Goal: Task Accomplishment & Management: Use online tool/utility

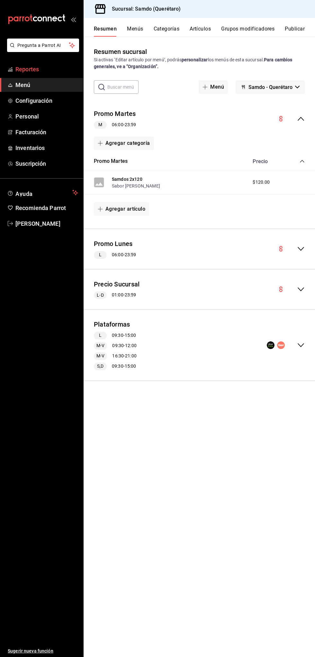
click at [38, 68] on span "Reportes" at bounding box center [46, 69] width 63 height 9
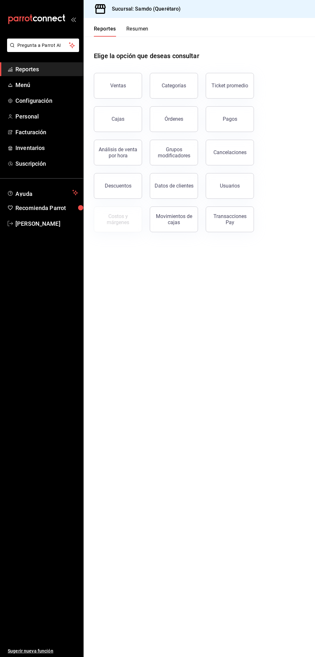
click at [184, 121] on button "Órdenes" at bounding box center [174, 119] width 48 height 26
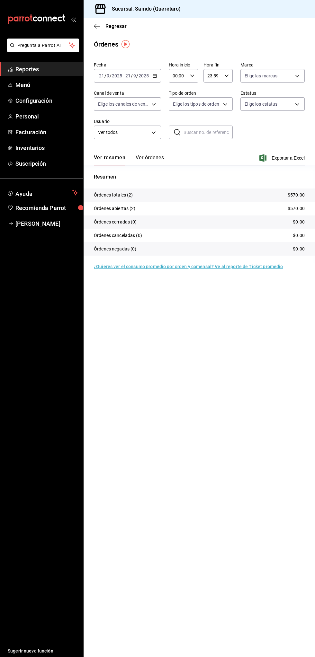
click at [156, 161] on button "Ver órdenes" at bounding box center [150, 159] width 28 height 11
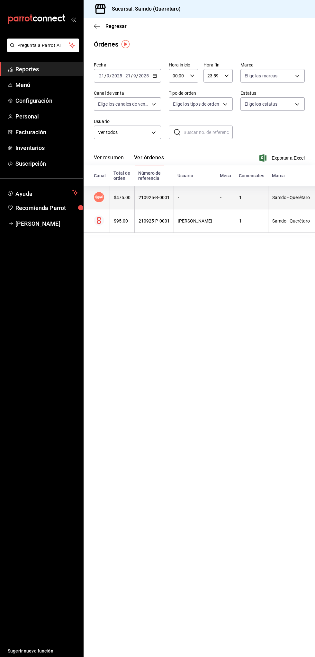
click at [197, 196] on div "-" at bounding box center [195, 197] width 34 height 5
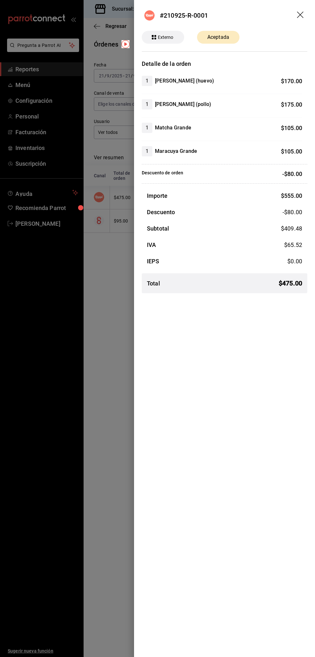
click at [102, 438] on div at bounding box center [157, 328] width 315 height 657
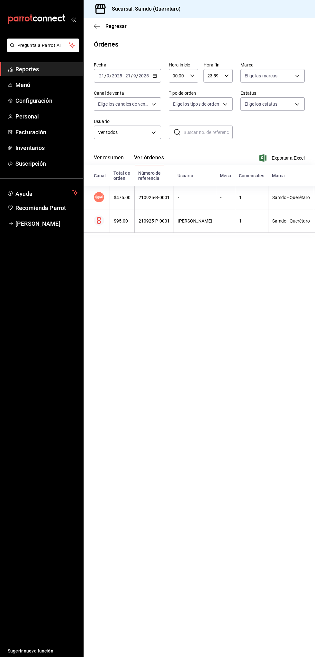
click at [111, 162] on button "Ver resumen" at bounding box center [109, 159] width 30 height 11
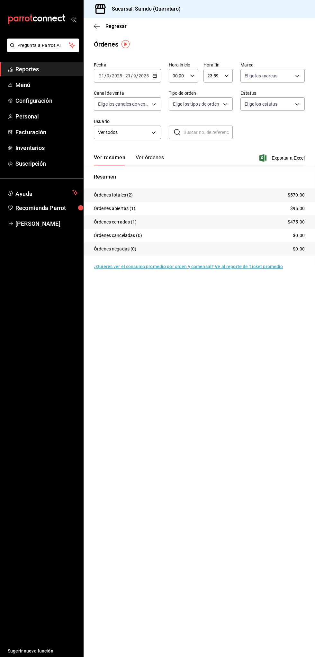
click at [46, 70] on span "Reportes" at bounding box center [46, 69] width 63 height 9
